Goal: Obtain resource: Download file/media

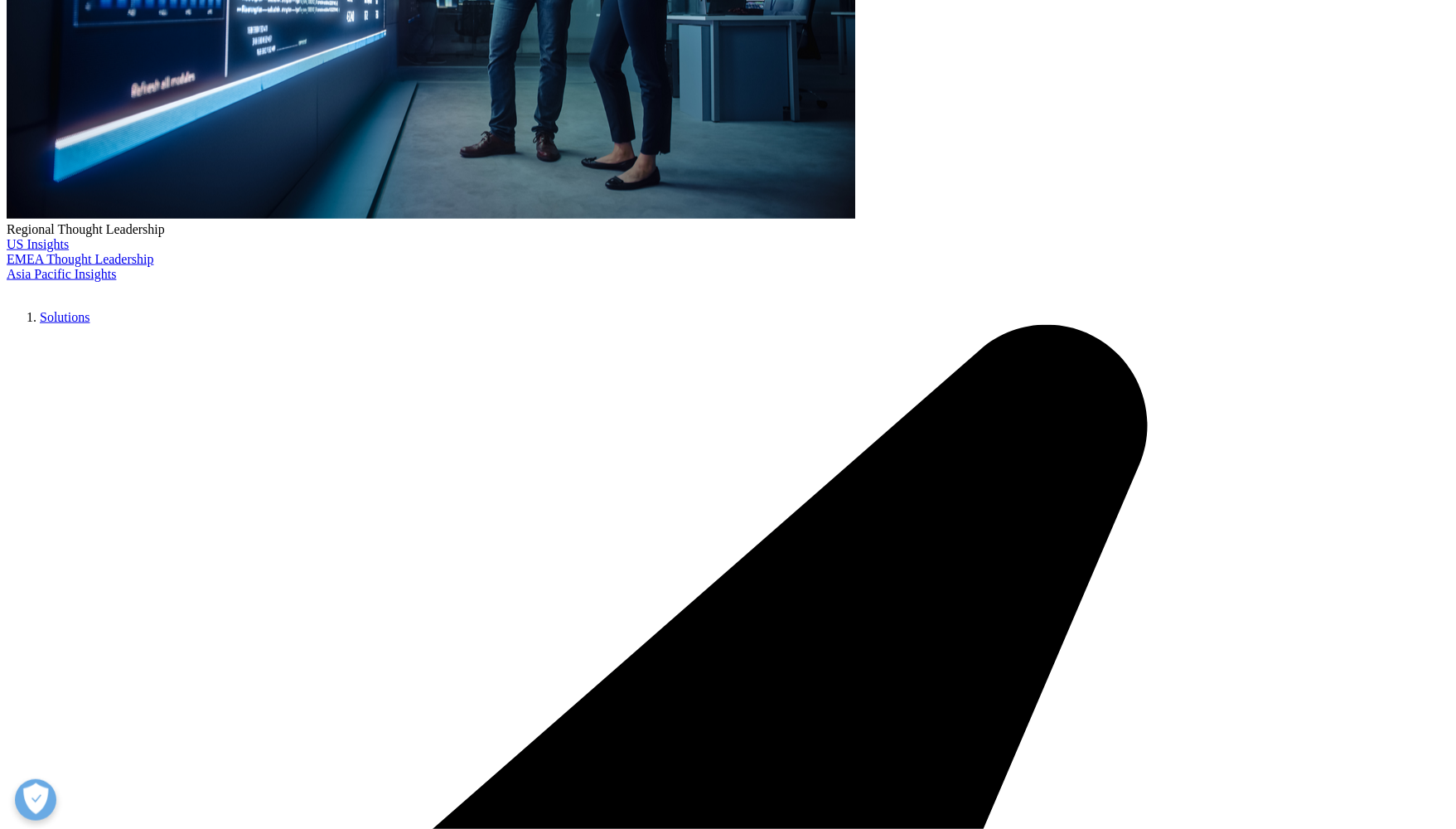
scroll to position [557, 0]
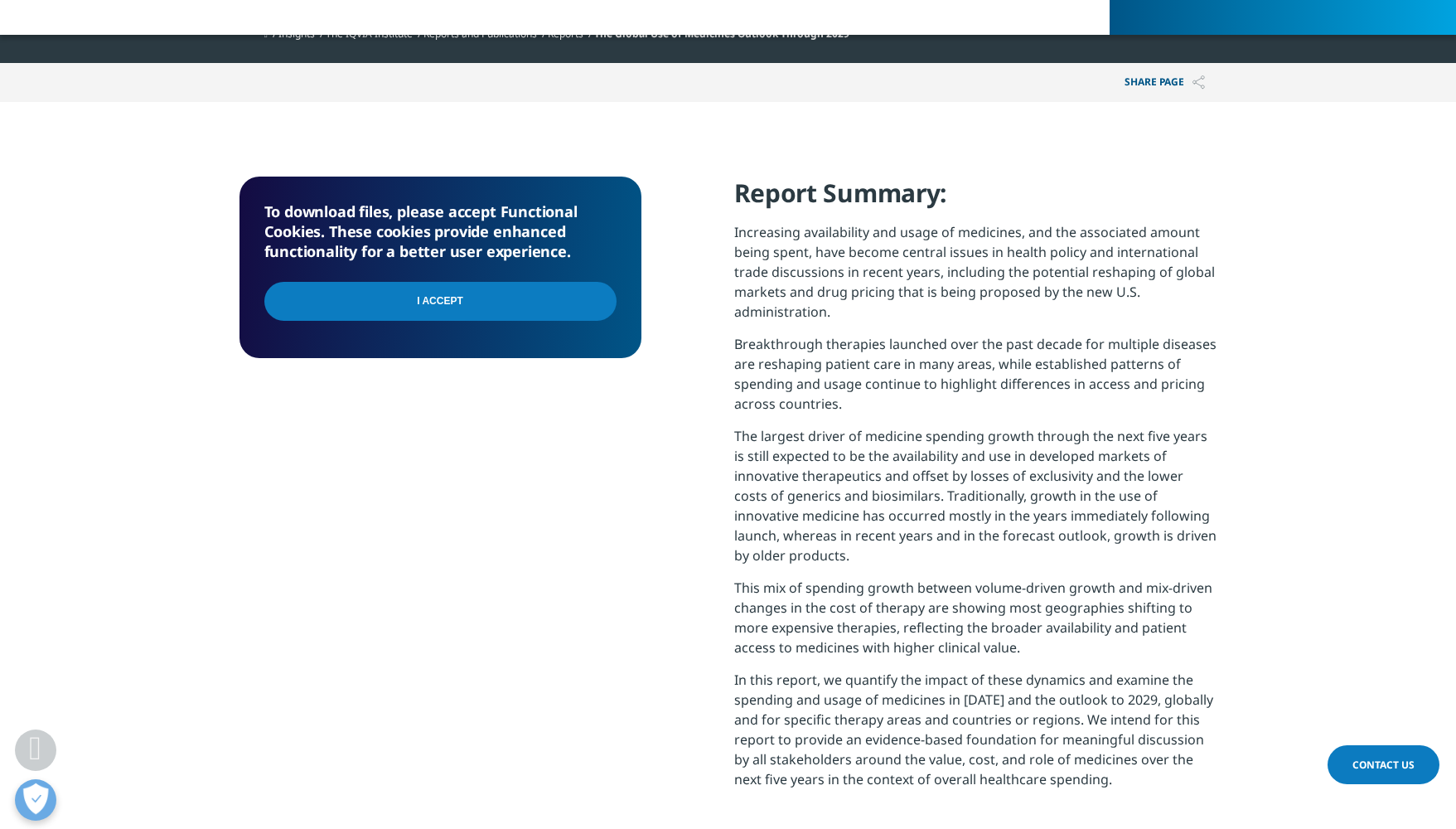
click at [465, 294] on input "I Accept" at bounding box center [440, 302] width 352 height 39
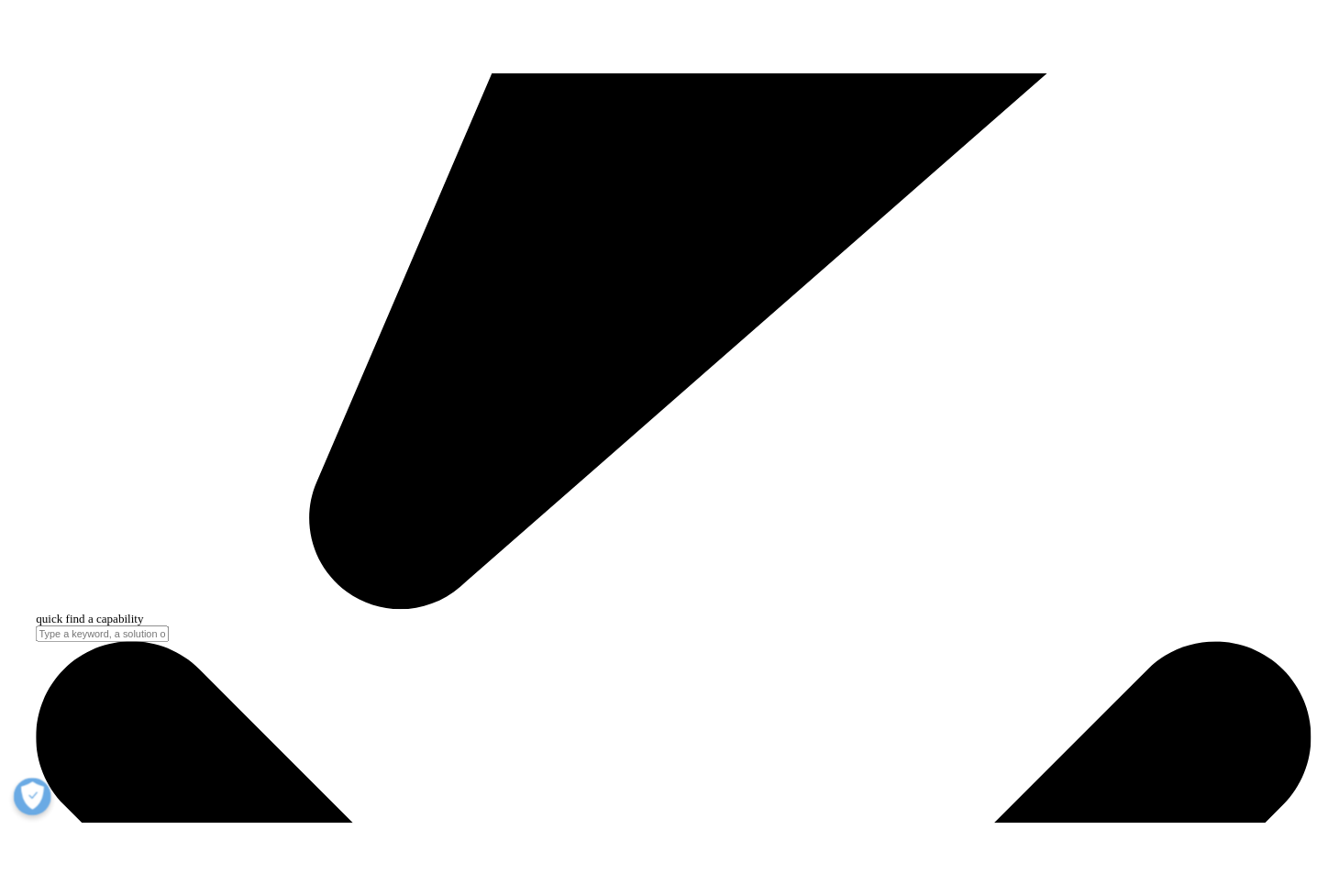
scroll to position [6292, 0]
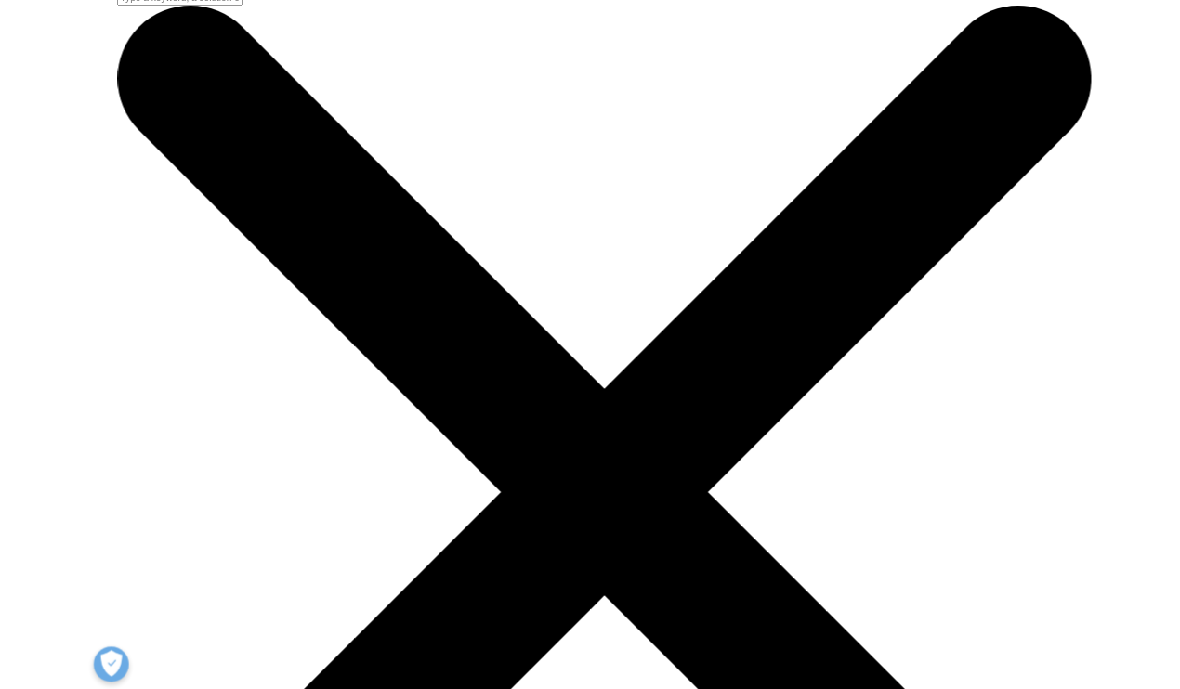
scroll to position [8, 9]
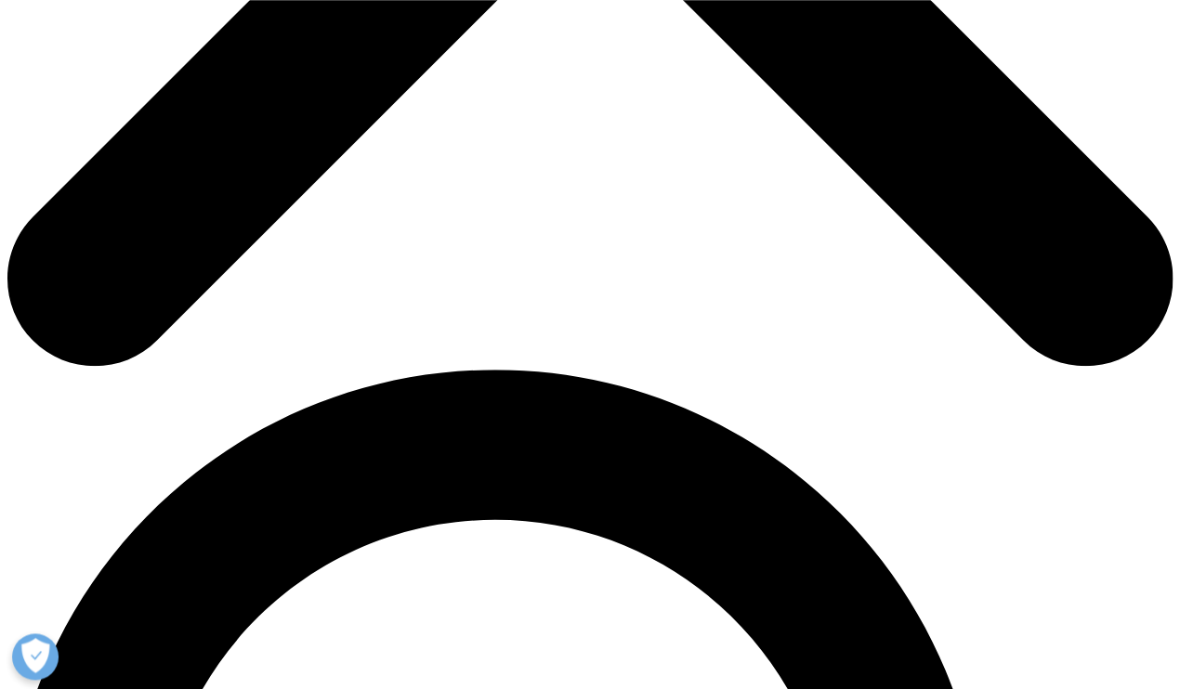
scroll to position [810, 0]
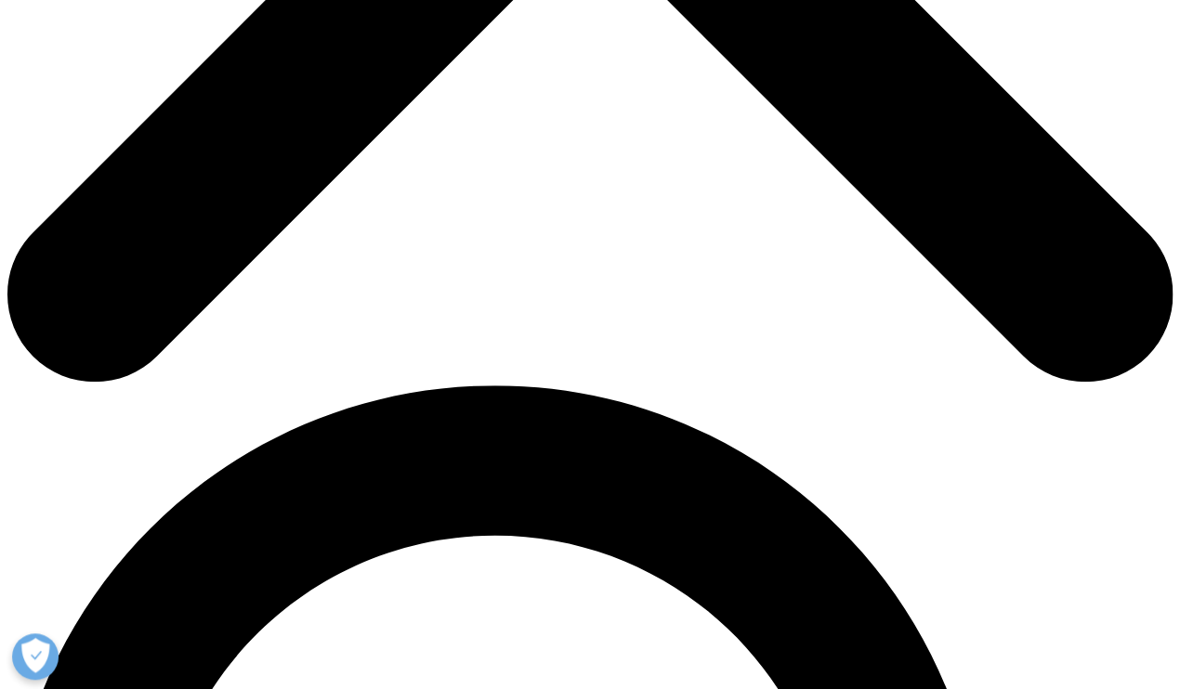
type input "Onisha"
type input "Patel"
type input "patel.o@wehi.edu.au"
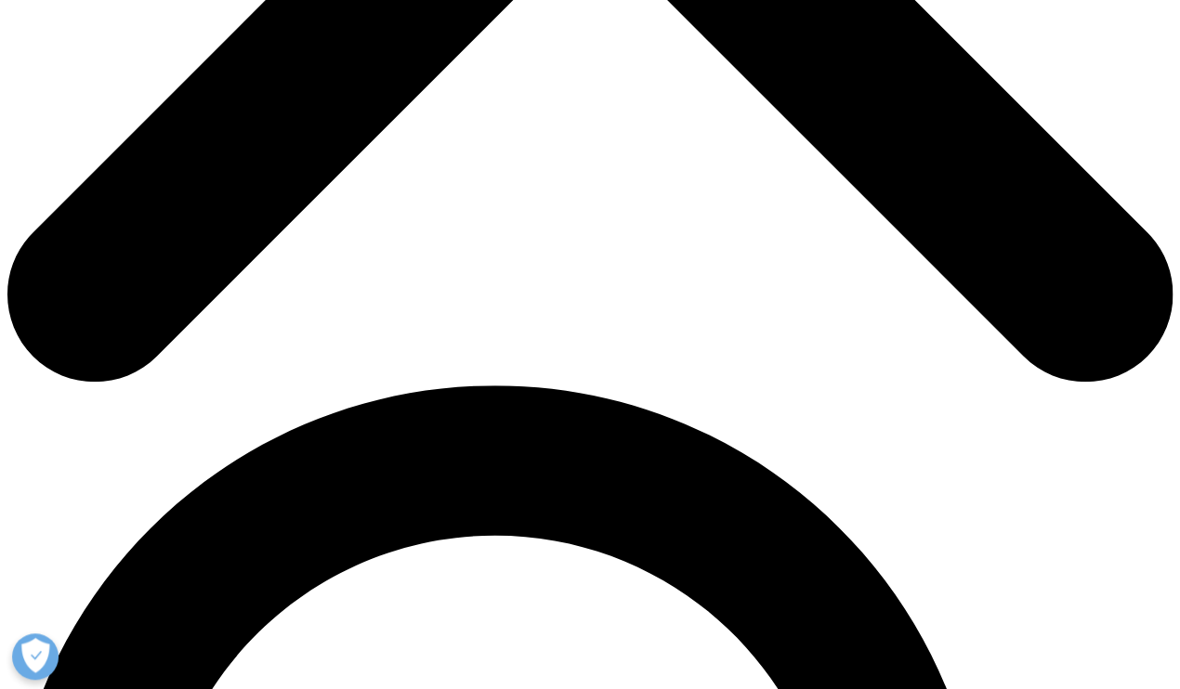
type input "BDM"
type input "WEHI"
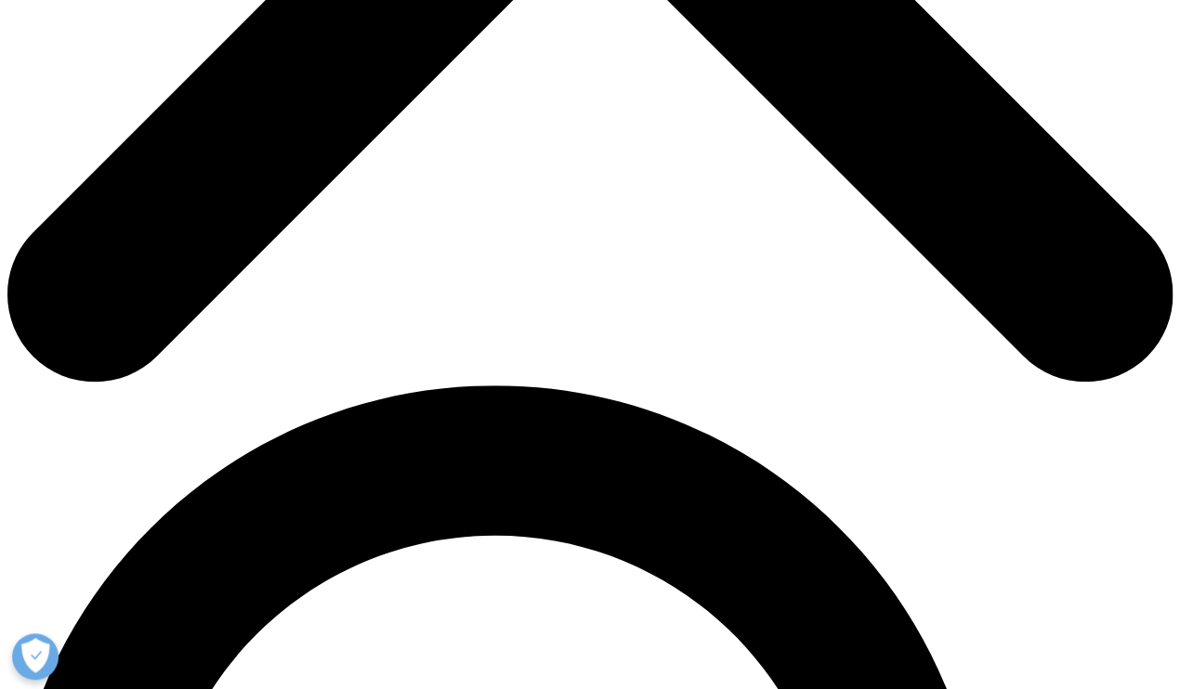
select select "Australia"
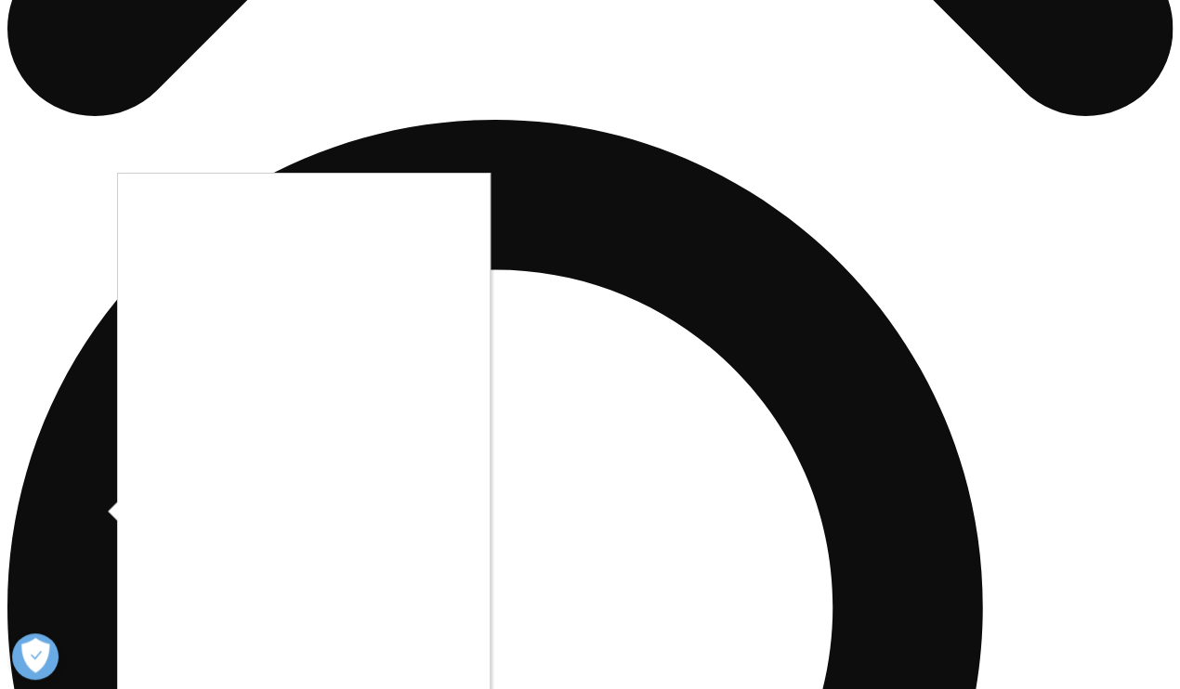
scroll to position [1107, 0]
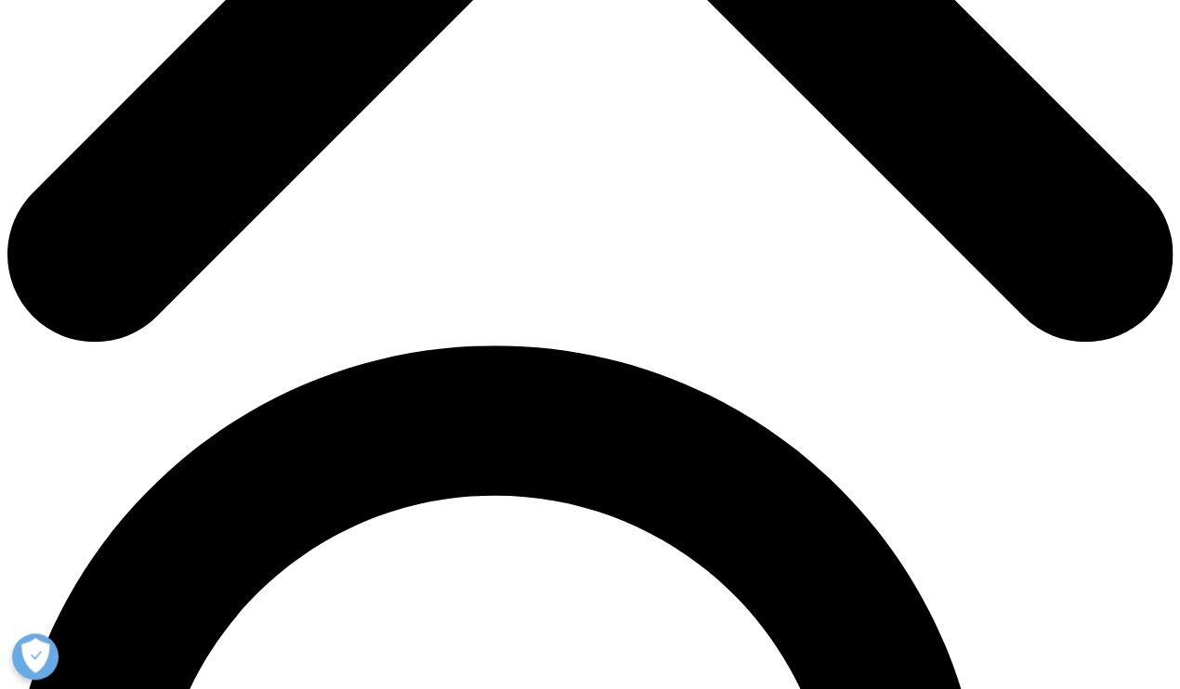
scroll to position [9, 9]
